Goal: Browse casually: Explore the website without a specific task or goal

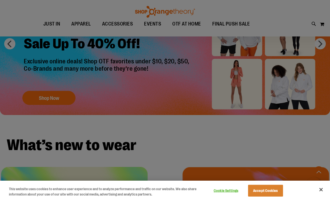
scroll to position [456, 0]
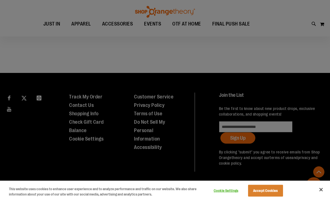
click at [323, 191] on button "Close" at bounding box center [321, 189] width 12 height 12
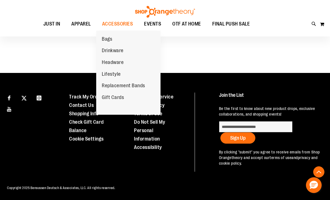
click at [143, 86] on span "Replacement Bands" at bounding box center [123, 86] width 43 height 7
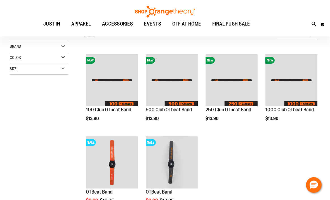
scroll to position [57, 0]
click at [298, 183] on ol "NEW 100 Club OTbeat Band $13.90 Quickview Pre-Order" at bounding box center [201, 133] width 240 height 164
click at [239, 83] on img "product" at bounding box center [232, 80] width 52 height 52
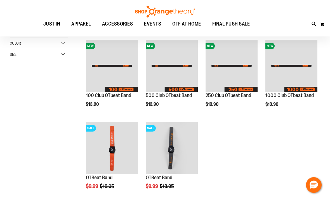
scroll to position [71, 0]
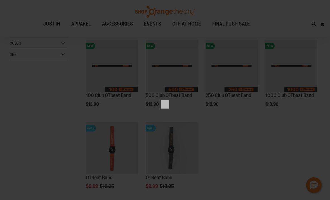
scroll to position [0, 0]
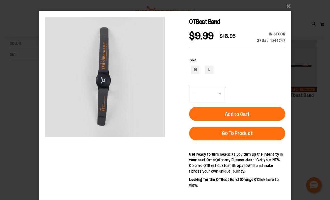
click at [289, 8] on button "×" at bounding box center [167, 6] width 252 height 12
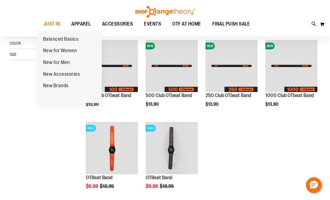
click at [50, 75] on span "New Accessories" at bounding box center [61, 74] width 37 height 7
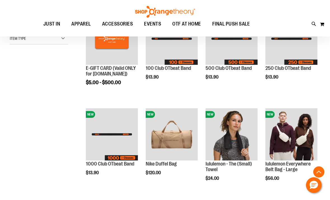
scroll to position [102, 0]
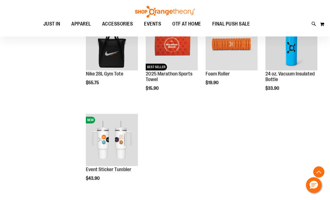
scroll to position [285, 0]
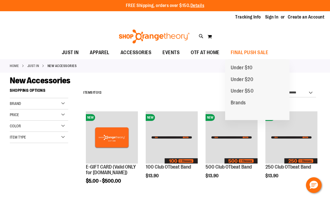
click at [251, 89] on span "Under $50" at bounding box center [242, 91] width 23 height 7
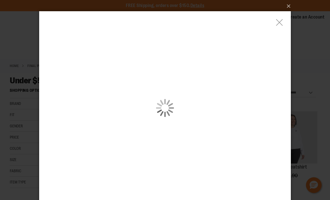
click at [97, 123] on div "carousel" at bounding box center [165, 107] width 252 height 193
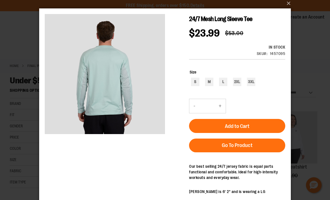
click at [279, 23] on h1 "24/7 Mesh Long Sleeve Tee" at bounding box center [237, 19] width 96 height 10
click at [288, 5] on button "×" at bounding box center [167, 3] width 252 height 12
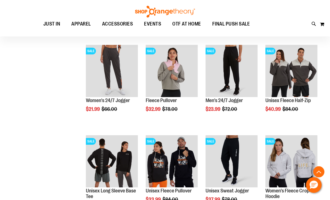
scroll to position [246, 0]
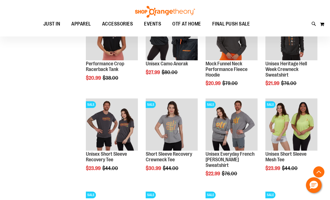
scroll to position [553, 0]
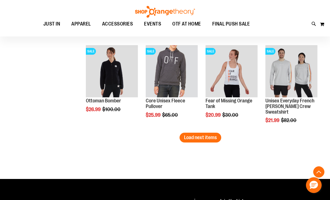
scroll to position [774, 0]
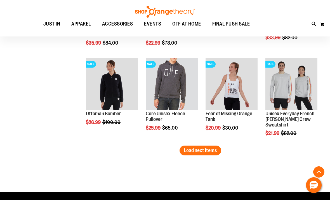
click at [211, 151] on span "Load next items" at bounding box center [200, 150] width 33 height 6
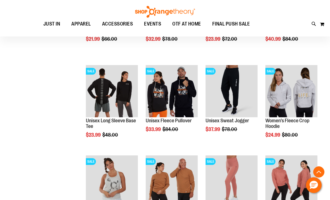
scroll to position [316, 0]
click at [151, 23] on span "EVENTS" at bounding box center [152, 24] width 17 height 13
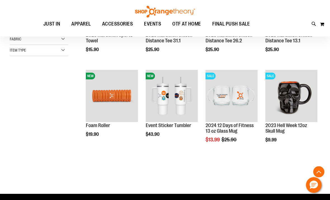
scroll to position [131, 0]
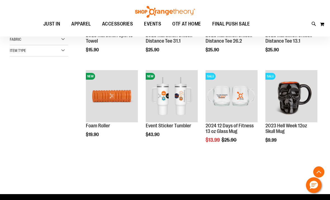
click at [246, 176] on div "**********" at bounding box center [197, 72] width 246 height 237
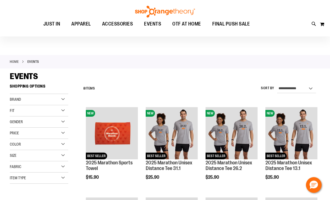
scroll to position [0, 0]
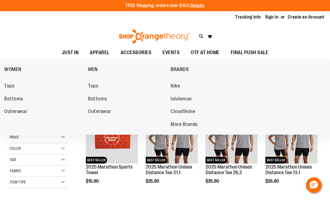
click at [94, 86] on span "Tops" at bounding box center [93, 86] width 10 height 7
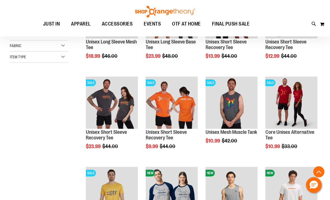
scroll to position [133, 0]
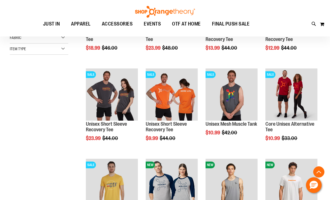
click at [111, 191] on span "Quickview" at bounding box center [99, 198] width 27 height 15
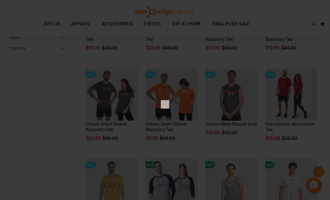
scroll to position [0, 0]
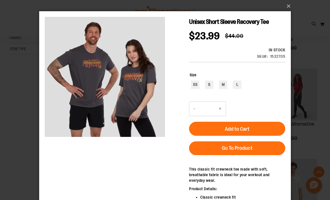
click at [310, 106] on div "×" at bounding box center [165, 100] width 330 height 200
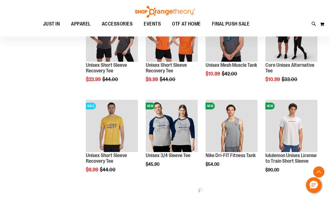
scroll to position [192, 0]
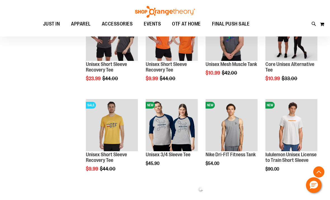
click at [53, 141] on div "**********" at bounding box center [165, 59] width 311 height 333
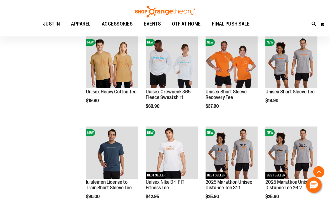
scroll to position [345, 0]
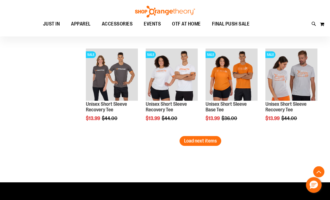
scroll to position [784, 0]
click at [213, 140] on span "Load next items" at bounding box center [200, 141] width 33 height 6
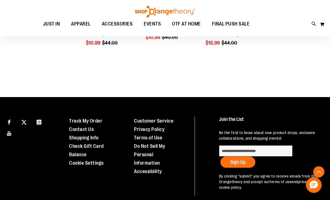
scroll to position [1046, 0]
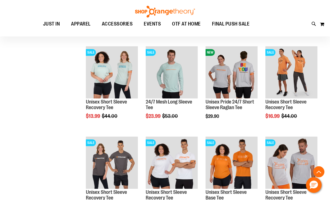
scroll to position [696, 0]
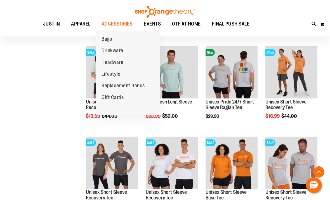
click at [108, 73] on span "Lifestyle" at bounding box center [111, 74] width 19 height 7
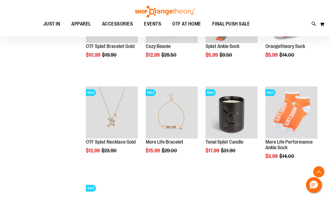
scroll to position [311, 0]
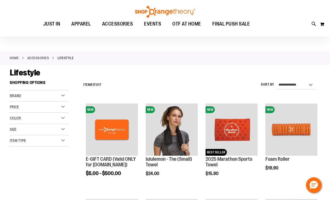
scroll to position [6, 0]
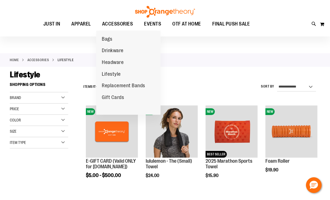
click at [111, 53] on span "Drinkware" at bounding box center [113, 51] width 22 height 7
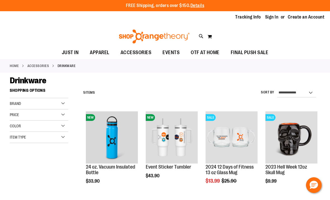
click at [114, 24] on div "Toggle Nav Search Popular Suggestions Advanced Search" at bounding box center [165, 35] width 330 height 23
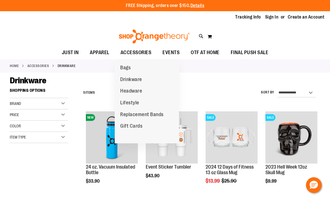
click at [125, 90] on span "Headware" at bounding box center [131, 91] width 22 height 7
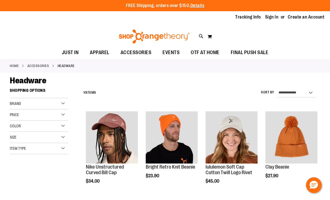
click at [123, 29] on img at bounding box center [154, 36] width 73 height 14
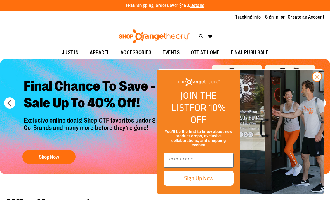
click at [318, 79] on icon "Close dialog" at bounding box center [318, 77] width 4 height 4
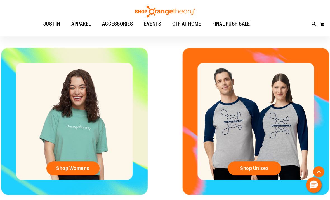
scroll to position [178, 0]
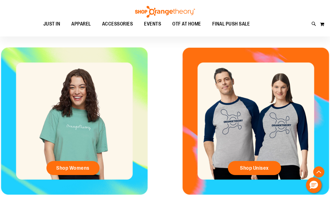
click at [71, 169] on span "Shop Womens" at bounding box center [72, 168] width 33 height 6
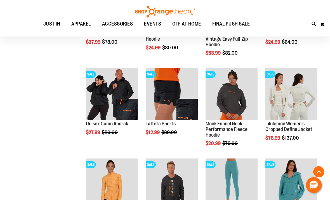
scroll to position [404, 0]
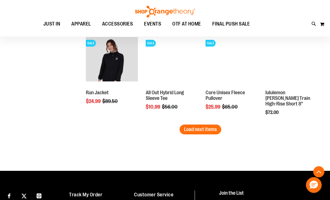
scroll to position [799, 0]
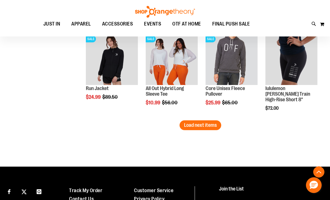
click at [209, 121] on button "Load next items" at bounding box center [201, 125] width 42 height 10
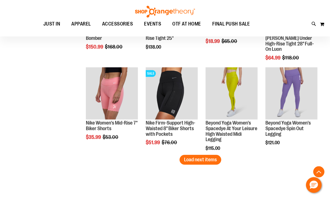
scroll to position [1036, 0]
click at [210, 161] on span "Load next items" at bounding box center [200, 160] width 33 height 6
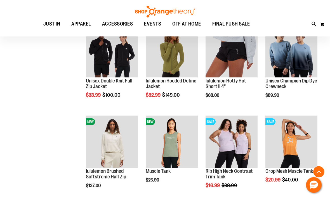
scroll to position [1258, 0]
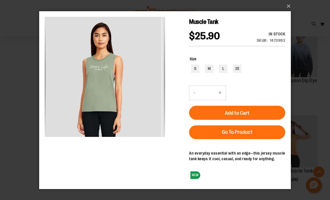
scroll to position [1262, 0]
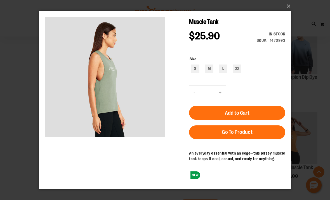
click at [286, 12] on button "×" at bounding box center [167, 6] width 252 height 12
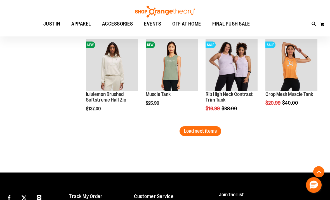
scroll to position [1335, 0]
click at [209, 131] on span "Load next items" at bounding box center [200, 131] width 33 height 6
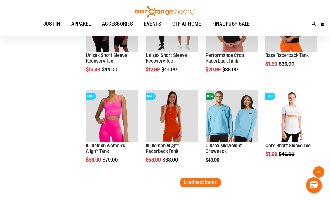
scroll to position [1571, 0]
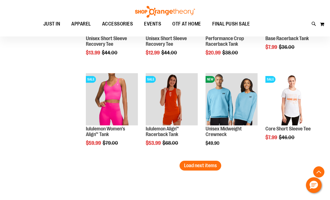
click at [210, 163] on span "Load next items" at bounding box center [200, 165] width 33 height 6
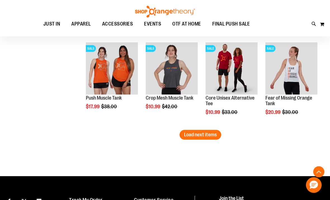
scroll to position [1872, 0]
click at [208, 133] on span "Load next items" at bounding box center [200, 135] width 33 height 6
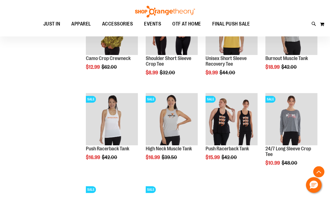
scroll to position [2002, 0]
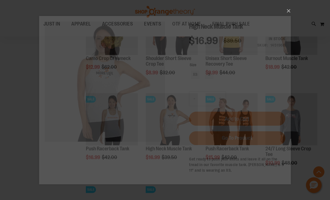
scroll to position [0, 0]
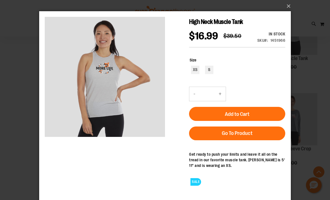
click at [290, 6] on button "×" at bounding box center [167, 6] width 252 height 12
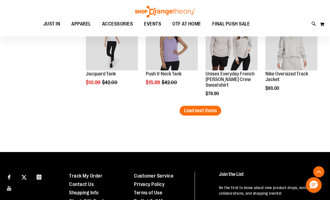
scroll to position [2167, 0]
